Goal: Task Accomplishment & Management: Use online tool/utility

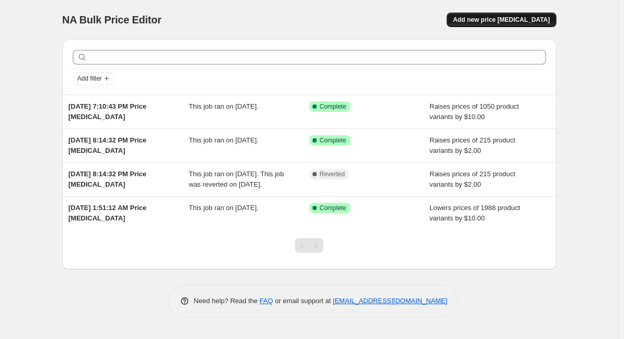
click at [525, 21] on span "Add new price [MEDICAL_DATA]" at bounding box center [501, 20] width 97 height 8
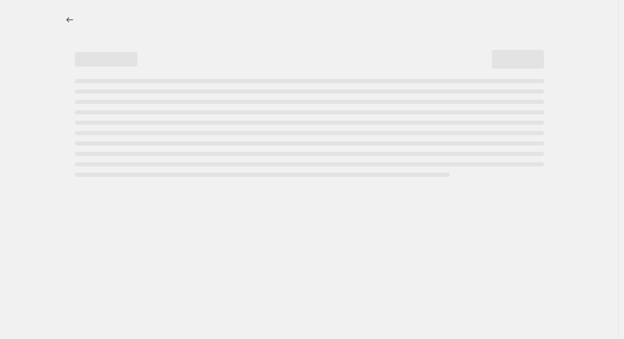
select select "percentage"
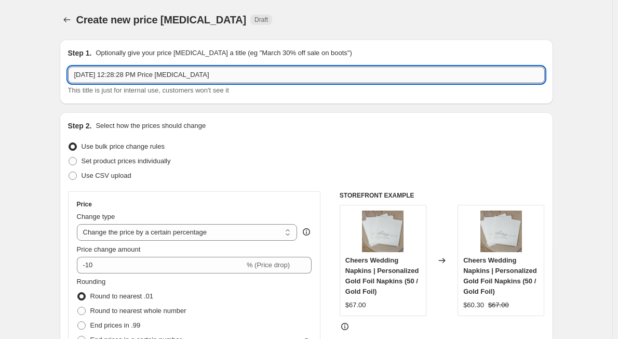
click at [209, 74] on input "[DATE] 12:28:28 PM Price [MEDICAL_DATA]" at bounding box center [306, 75] width 477 height 17
drag, startPoint x: 212, startPoint y: 76, endPoint x: 58, endPoint y: 82, distance: 153.9
type input "Posters add 5"
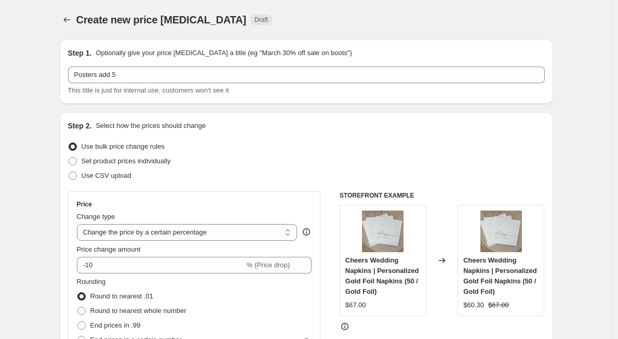
click at [210, 168] on div "Use CSV upload" at bounding box center [306, 175] width 477 height 15
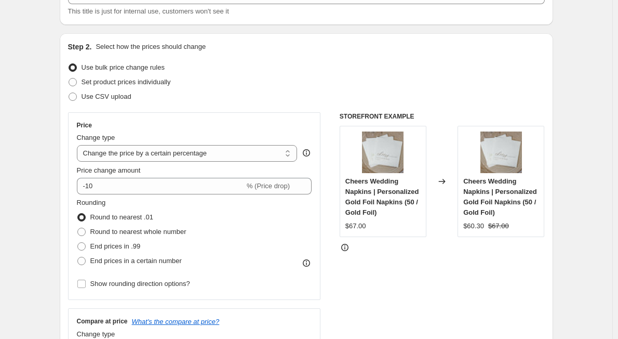
scroll to position [173, 0]
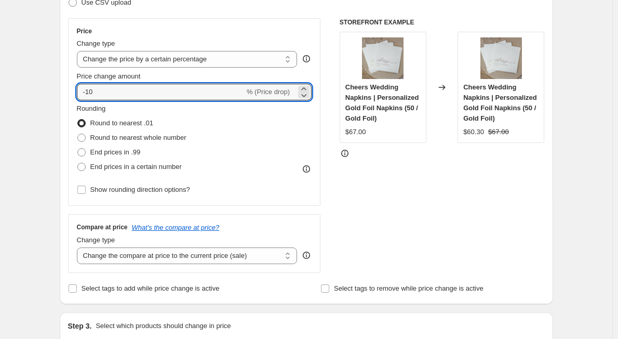
drag, startPoint x: 112, startPoint y: 91, endPoint x: 72, endPoint y: 84, distance: 41.1
click at [72, 84] on div "Price Change type Change the price to a certain amount Change the price by a ce…" at bounding box center [194, 112] width 253 height 188
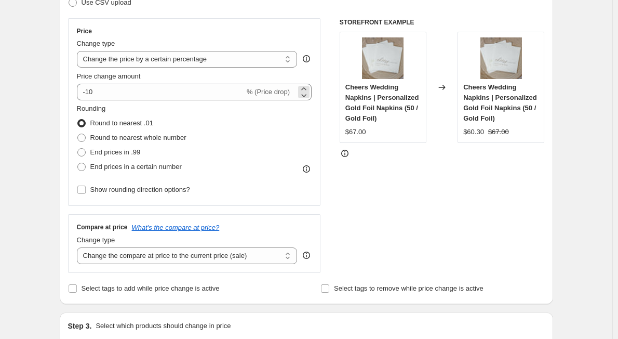
click at [295, 90] on div "-10 % (Price drop)" at bounding box center [194, 92] width 235 height 17
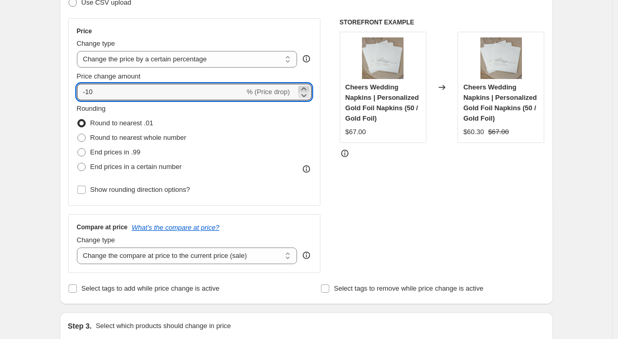
click at [305, 88] on icon at bounding box center [304, 89] width 10 height 10
type input "-9"
drag, startPoint x: 131, startPoint y: 94, endPoint x: 64, endPoint y: 91, distance: 67.6
click at [64, 91] on div "Step 2. Select how the prices should change Use bulk price change rules Set pro…" at bounding box center [307, 121] width 494 height 365
type input "5"
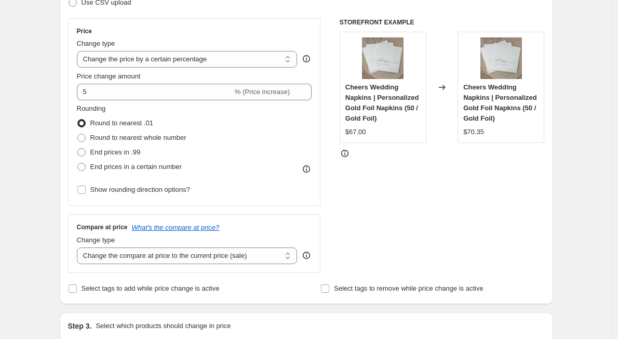
click at [260, 138] on div "Rounding Round to nearest .01 Round to nearest whole number End prices in .99 E…" at bounding box center [194, 138] width 235 height 71
click at [243, 259] on select "Change the compare at price to the current price (sale) Change the compare at p…" at bounding box center [187, 255] width 221 height 17
select select "no_change"
click at [79, 247] on select "Change the compare at price to the current price (sale) Change the compare at p…" at bounding box center [187, 255] width 221 height 17
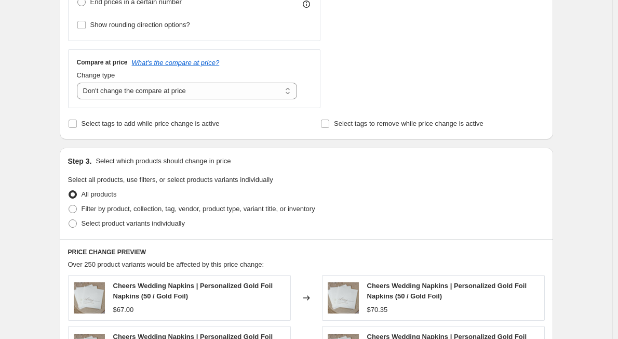
scroll to position [346, 0]
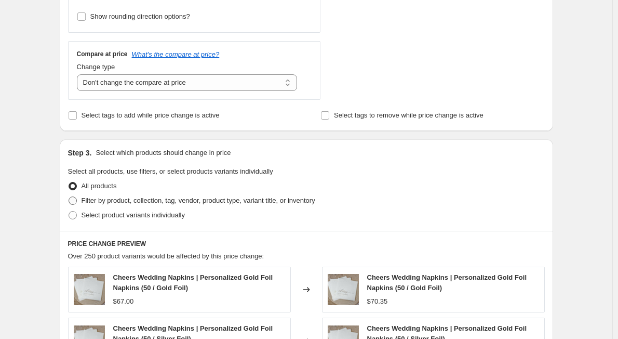
click at [72, 203] on span at bounding box center [73, 200] width 8 height 8
click at [69, 197] on input "Filter by product, collection, tag, vendor, product type, variant title, or inv…" at bounding box center [69, 196] width 1 height 1
radio input "true"
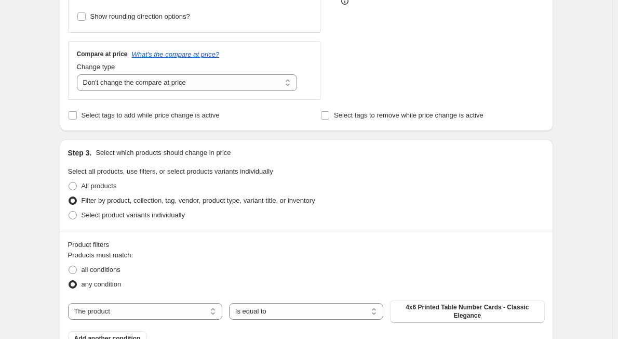
scroll to position [433, 0]
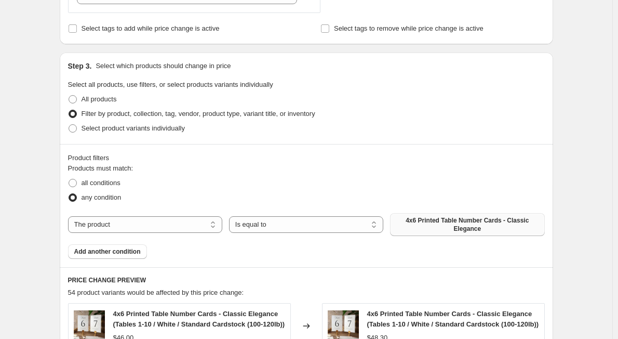
click at [438, 216] on button "4x6 Printed Table Number Cards - Classic Elegance" at bounding box center [467, 224] width 154 height 23
click at [192, 225] on select "The product The product's collection The product's tag The product's vendor The…" at bounding box center [145, 224] width 154 height 17
select select "tag"
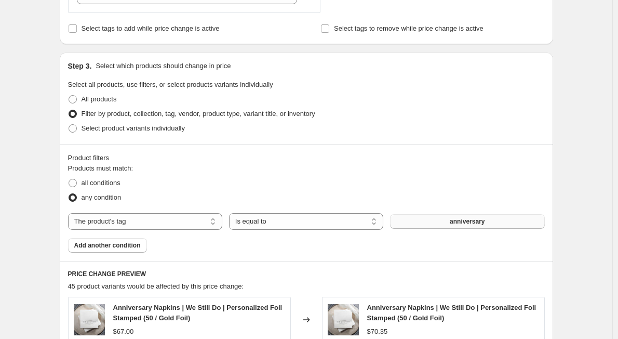
click at [433, 216] on button "anniversary" at bounding box center [467, 221] width 154 height 15
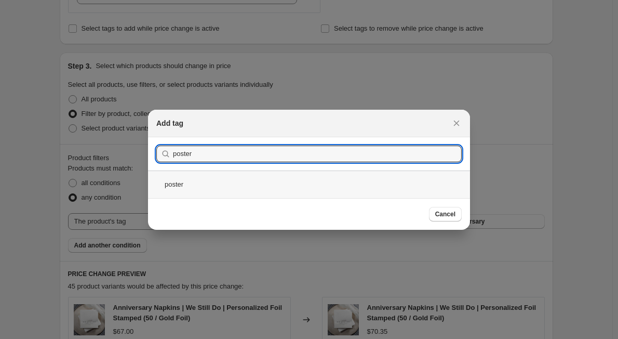
type input "poster"
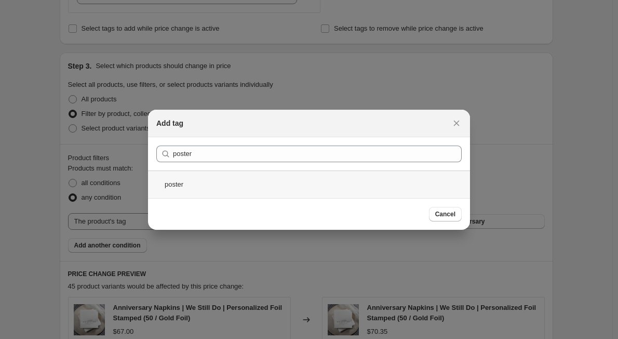
click at [179, 185] on div "poster" at bounding box center [309, 184] width 322 height 28
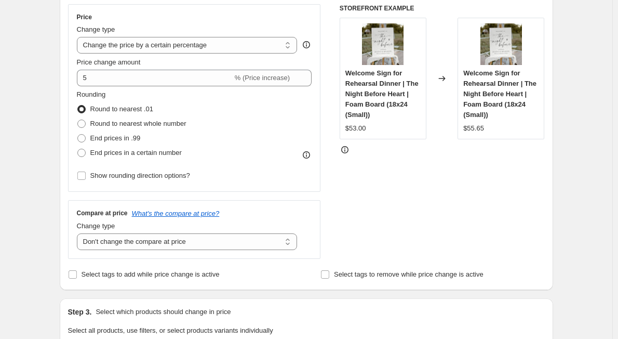
scroll to position [173, 0]
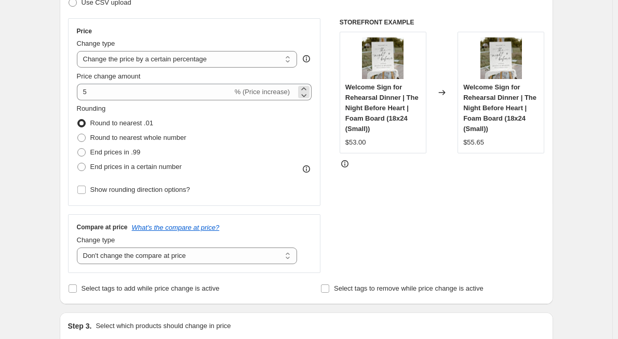
click at [266, 93] on span "% (Price increase)" at bounding box center [262, 92] width 55 height 8
click at [285, 88] on span "% (Price increase)" at bounding box center [262, 92] width 55 height 8
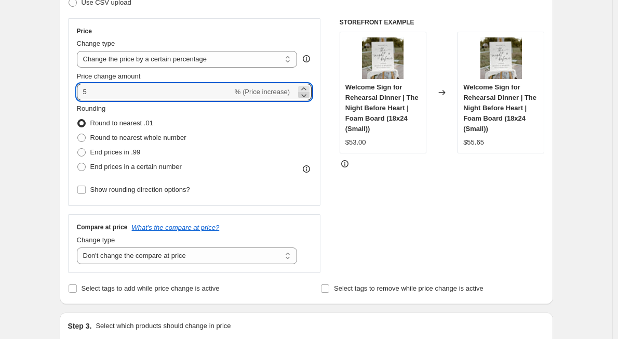
click at [307, 91] on icon at bounding box center [304, 95] width 10 height 10
click at [307, 93] on icon at bounding box center [304, 95] width 10 height 10
click at [302, 85] on icon at bounding box center [304, 89] width 10 height 10
type input "4"
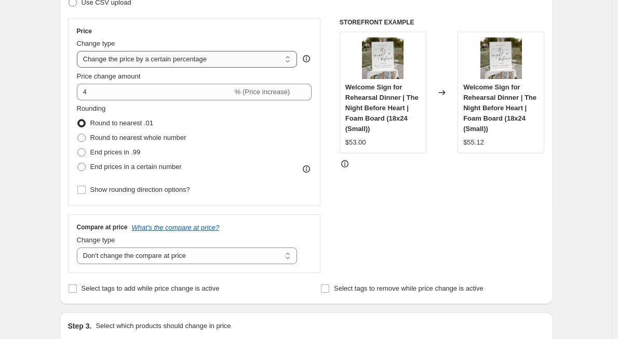
click at [265, 61] on select "Change the price to a certain amount Change the price by a certain amount Chang…" at bounding box center [187, 59] width 221 height 17
select select "by"
click at [79, 51] on select "Change the price to a certain amount Change the price by a certain amount Chang…" at bounding box center [187, 59] width 221 height 17
type input "-10.00"
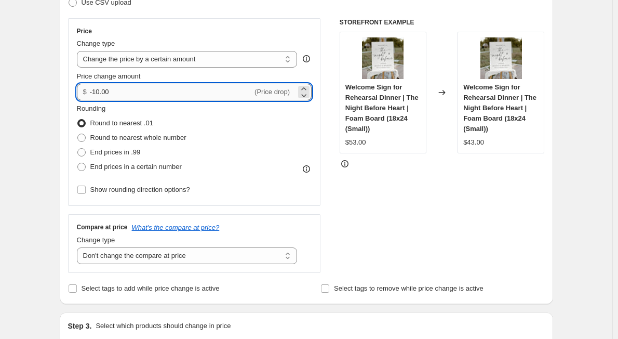
click at [121, 95] on input "-10.00" at bounding box center [171, 92] width 163 height 17
drag, startPoint x: 199, startPoint y: 95, endPoint x: 57, endPoint y: 95, distance: 141.9
type input "5.00"
click at [287, 134] on div "Rounding Round to nearest .01 Round to nearest whole number End prices in .99 E…" at bounding box center [194, 138] width 235 height 71
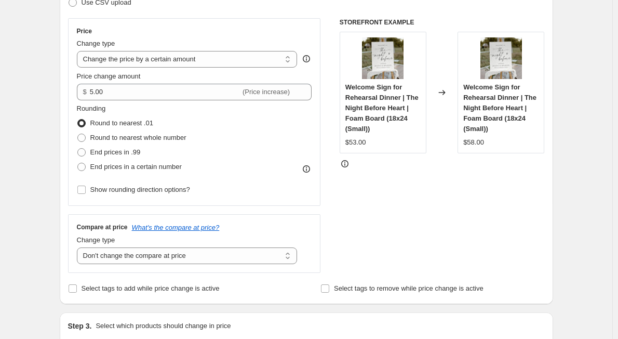
click at [381, 208] on div "STOREFRONT EXAMPLE Welcome Sign for Rehearsal Dinner | The Night Before Heart |…" at bounding box center [442, 145] width 205 height 255
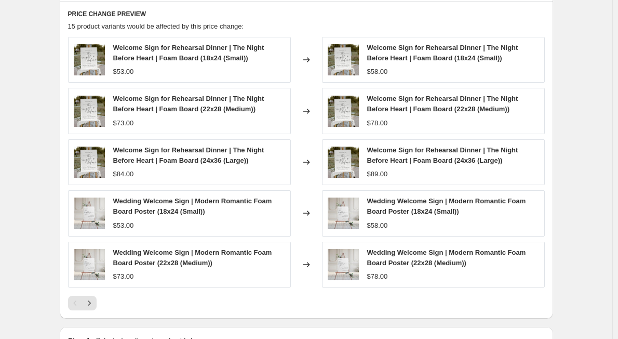
scroll to position [780, 0]
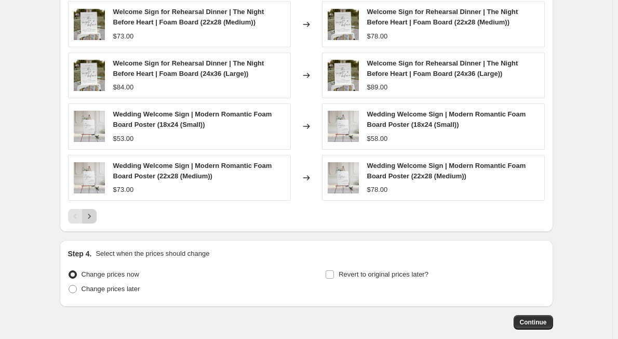
click at [92, 213] on icon "Next" at bounding box center [89, 216] width 10 height 10
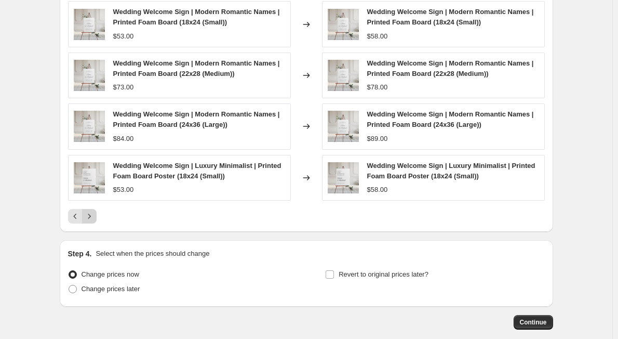
click at [97, 218] on button "Next" at bounding box center [89, 216] width 15 height 15
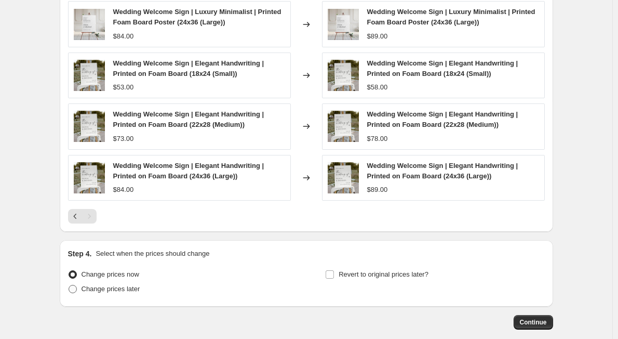
click at [100, 288] on span "Change prices later" at bounding box center [111, 289] width 59 height 8
click at [69, 285] on input "Change prices later" at bounding box center [69, 285] width 1 height 1
radio input "true"
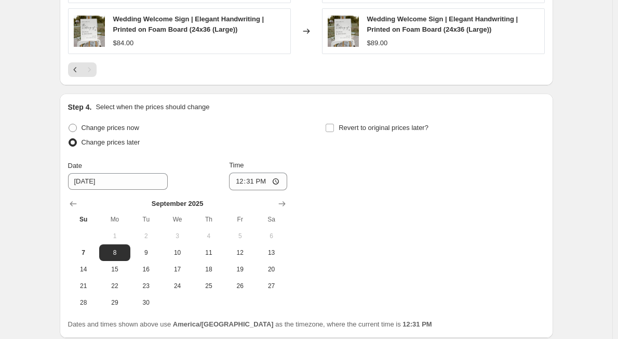
scroll to position [953, 0]
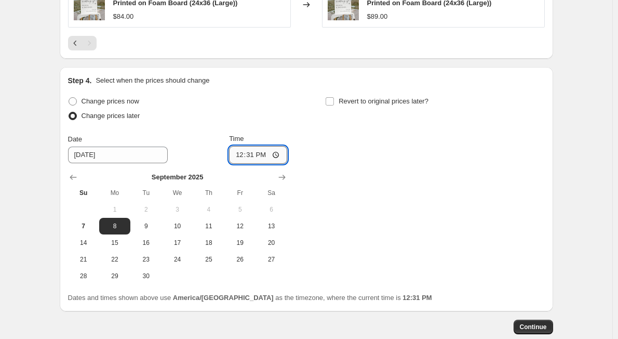
click at [254, 154] on input "12:31" at bounding box center [258, 155] width 58 height 18
click at [254, 153] on input "12:31" at bounding box center [258, 155] width 58 height 18
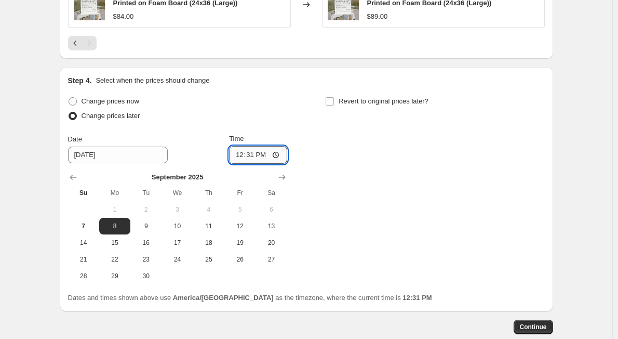
click at [258, 155] on input "12:31" at bounding box center [258, 155] width 58 height 18
drag, startPoint x: 256, startPoint y: 155, endPoint x: 234, endPoint y: 154, distance: 21.9
click at [234, 154] on input "12:31" at bounding box center [258, 155] width 58 height 18
click at [282, 153] on input "12:31" at bounding box center [258, 155] width 58 height 18
type input "00:02"
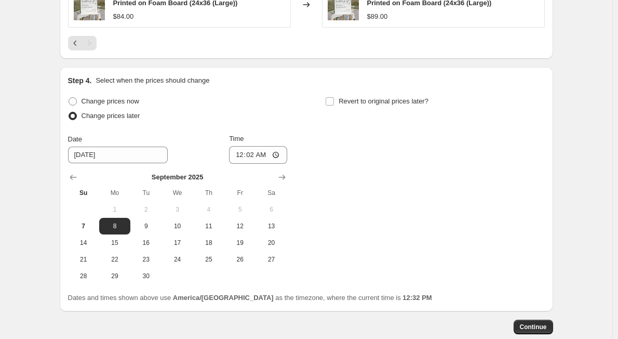
click at [358, 214] on div "Change prices now Change prices later Date [DATE] Time 00:[DATE] Mo Tu We Th Fr…" at bounding box center [306, 189] width 477 height 190
click at [543, 325] on span "Continue" at bounding box center [533, 327] width 27 height 8
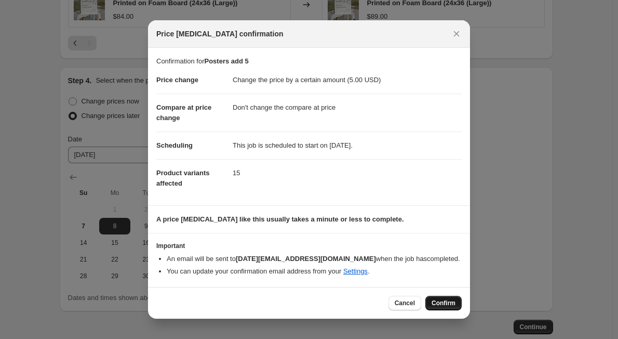
click at [439, 302] on span "Confirm" at bounding box center [444, 303] width 24 height 8
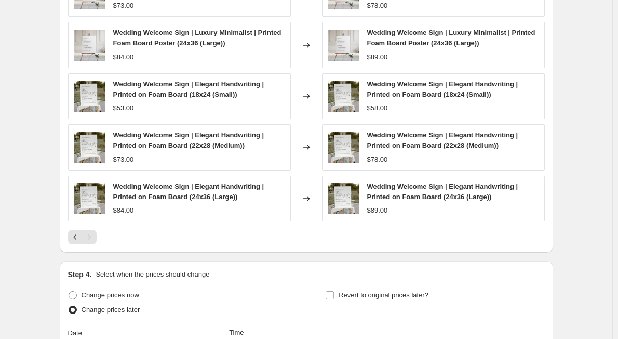
scroll to position [693, 0]
